Goal: Information Seeking & Learning: Learn about a topic

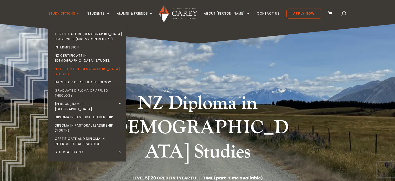
click at [77, 86] on link "Graduate Diploma of Applied Theology" at bounding box center [89, 92] width 78 height 13
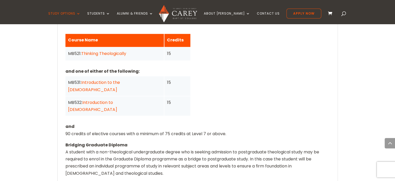
scroll to position [500, 0]
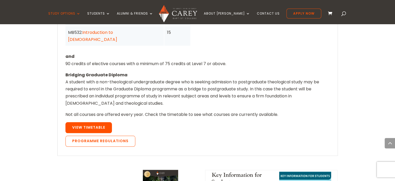
click at [95, 122] on link "View Timetable" at bounding box center [89, 127] width 47 height 11
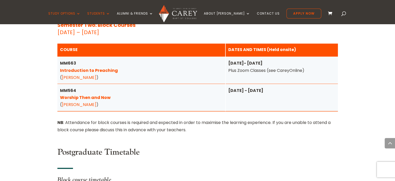
scroll to position [727, 0]
